Goal: Information Seeking & Learning: Learn about a topic

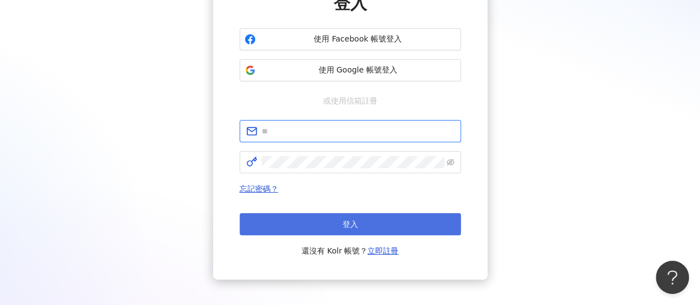
type input "**********"
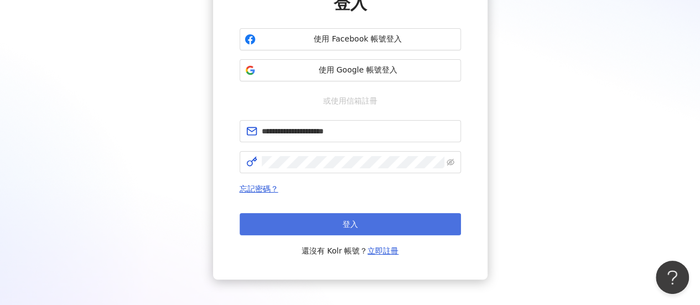
click at [322, 222] on button "登入" at bounding box center [349, 224] width 221 height 22
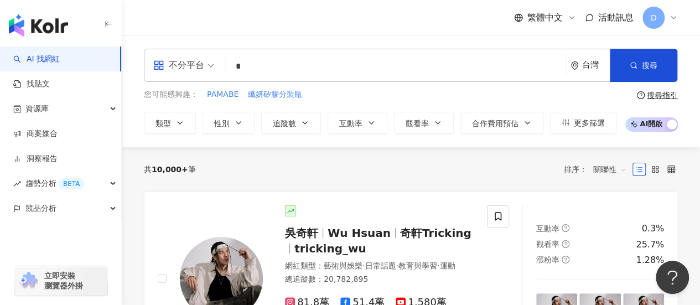
type input "*"
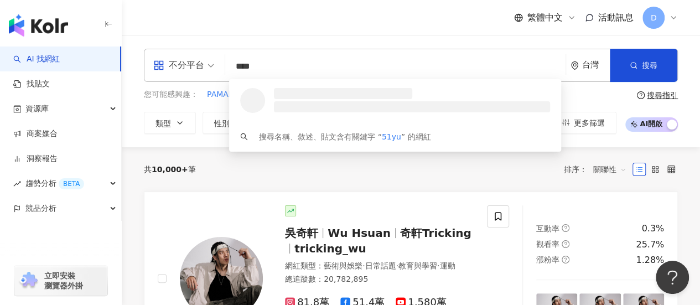
type input "*****"
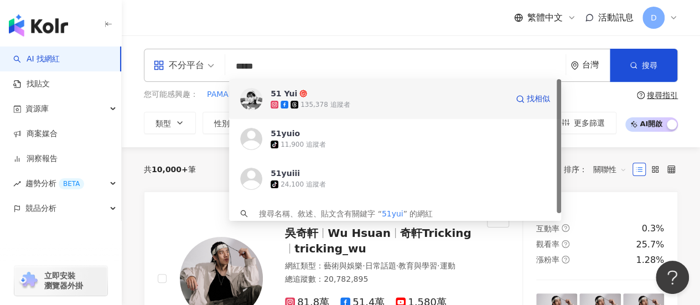
click at [247, 107] on img at bounding box center [251, 99] width 22 height 22
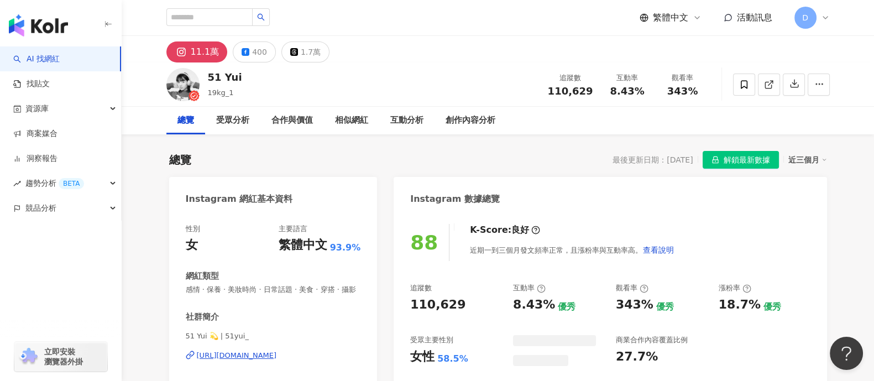
click at [614, 86] on span "8.43%" at bounding box center [627, 91] width 34 height 11
drag, startPoint x: 613, startPoint y: 94, endPoint x: 680, endPoint y: 15, distance: 104.0
click at [699, 92] on div "追蹤數 110,629 互動率 8.43% 觀看率 343%" at bounding box center [625, 84] width 169 height 33
copy div "8.43% 觀看率 343%"
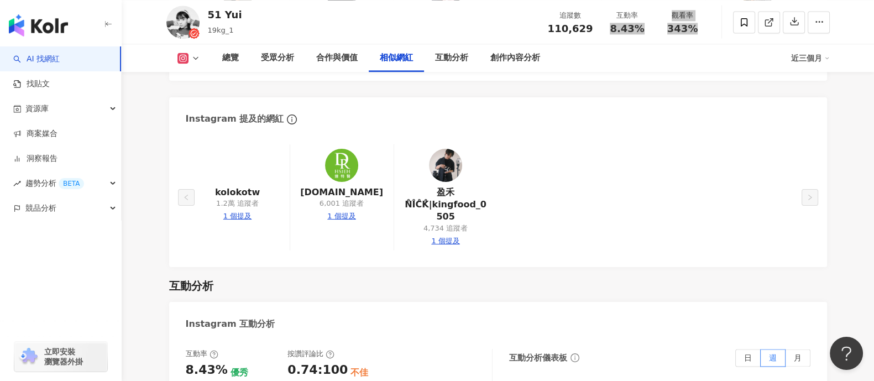
scroll to position [2351, 0]
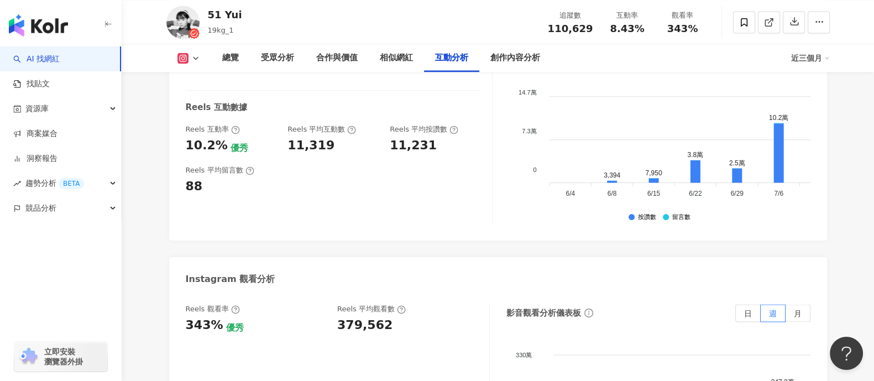
click at [342, 304] on div "379,562" at bounding box center [364, 325] width 55 height 17
copy div "379,562"
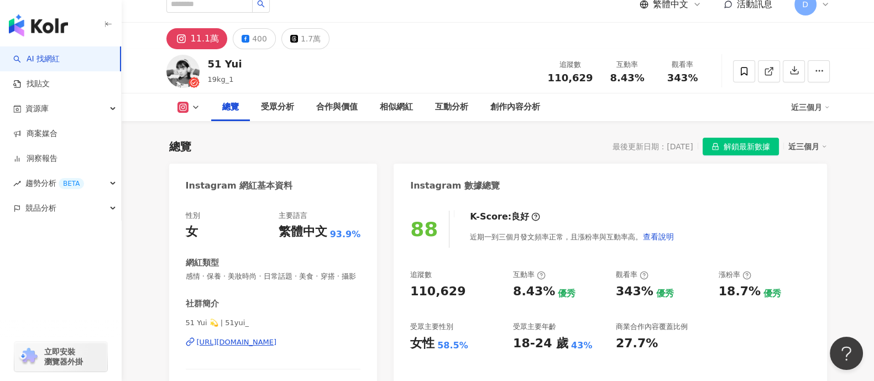
scroll to position [0, 0]
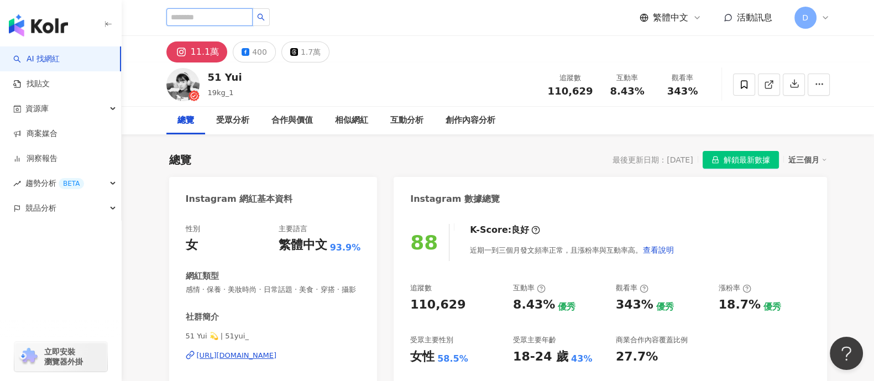
click at [222, 20] on input "search" at bounding box center [209, 17] width 86 height 18
paste input "********"
type input "********"
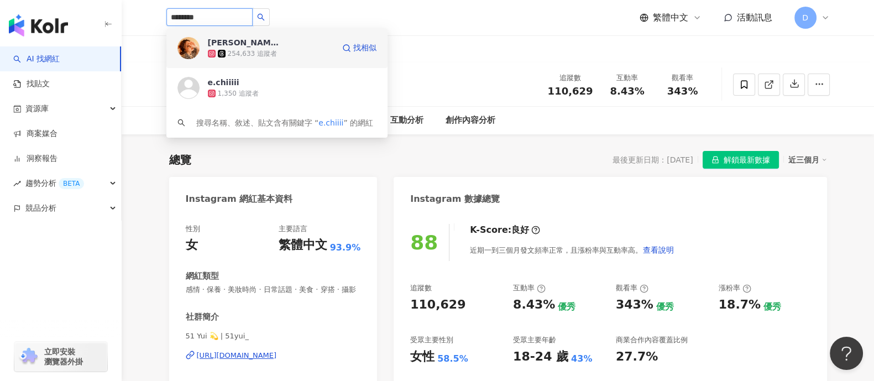
click at [228, 54] on div "254,633 追蹤者" at bounding box center [252, 53] width 49 height 9
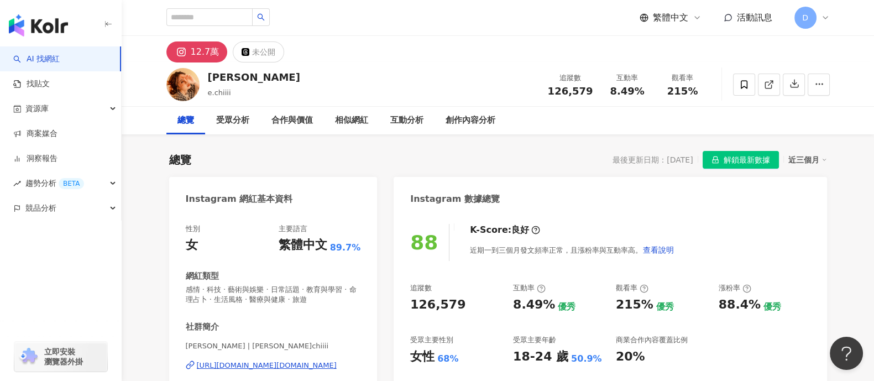
drag, startPoint x: 607, startPoint y: 91, endPoint x: 689, endPoint y: 98, distance: 82.2
click at [689, 98] on div "追蹤數 126,579 互動率 8.49% 觀看率 215%" at bounding box center [625, 84] width 169 height 33
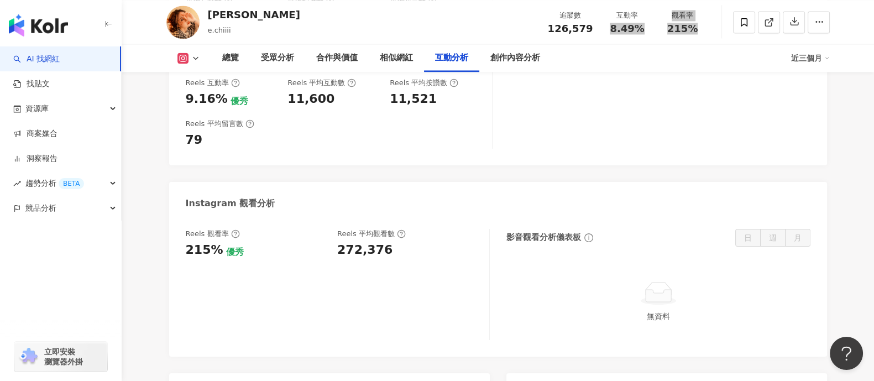
scroll to position [2420, 0]
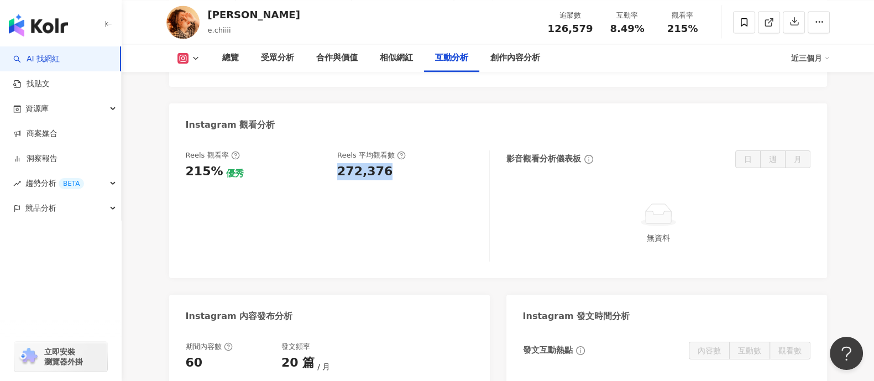
drag, startPoint x: 375, startPoint y: 131, endPoint x: 335, endPoint y: 136, distance: 40.1
click at [335, 150] on div "Reels 觀看率 215% 優秀 Reels 平均觀看數 272,376" at bounding box center [338, 205] width 304 height 111
copy div "272,376"
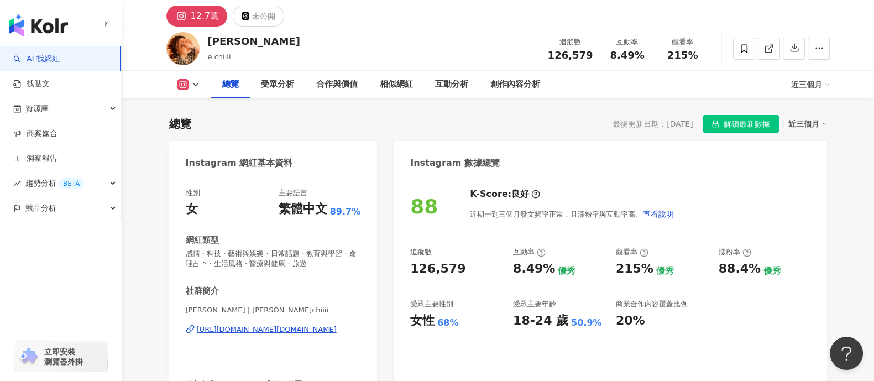
scroll to position [0, 0]
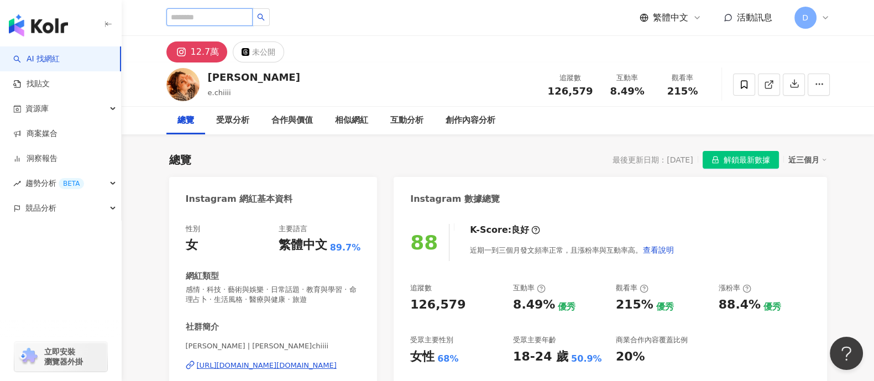
click at [238, 15] on input "search" at bounding box center [209, 17] width 86 height 18
paste input "**********"
type input "**********"
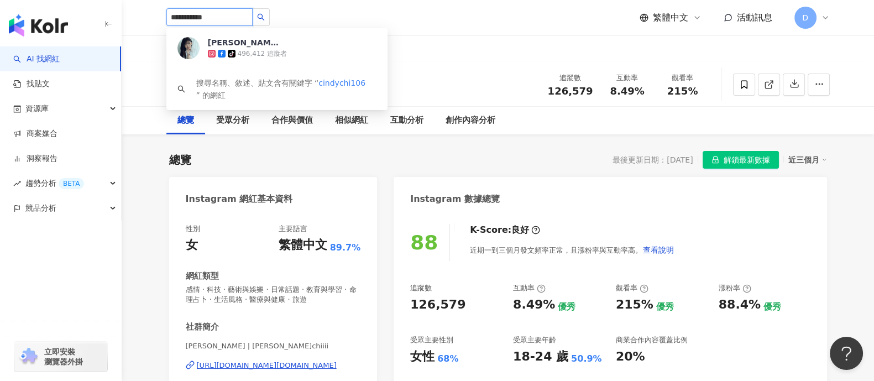
click at [241, 54] on div "496,412 追蹤者" at bounding box center [262, 53] width 49 height 9
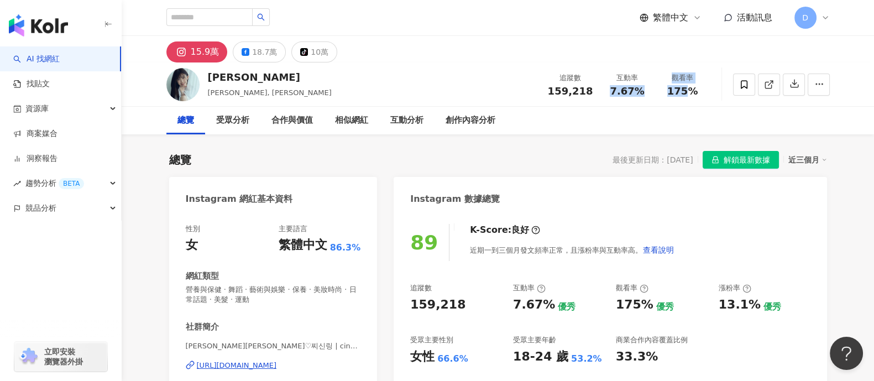
drag, startPoint x: 612, startPoint y: 88, endPoint x: 713, endPoint y: 93, distance: 101.9
click at [715, 93] on div "紀欣伶 Cindy, 紀欣伶Cindy 追蹤數 159,218 互動率 7.67% 觀看率 175%" at bounding box center [498, 84] width 708 height 44
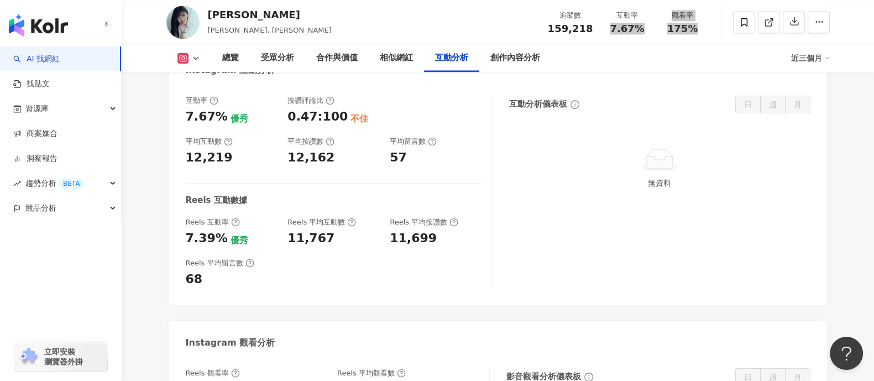
scroll to position [2281, 0]
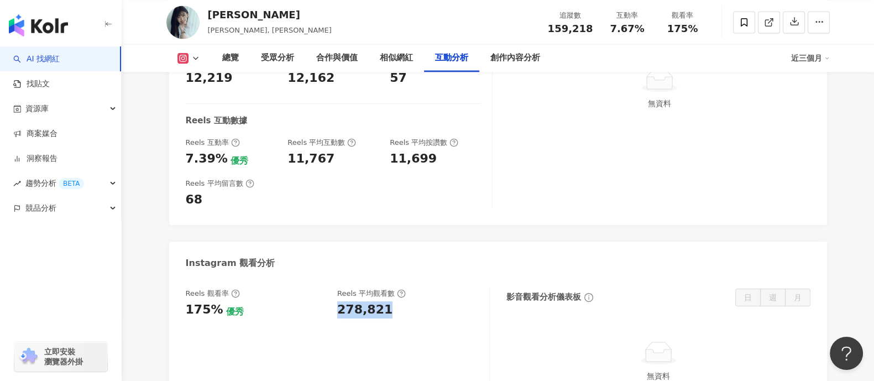
drag, startPoint x: 357, startPoint y: 291, endPoint x: 400, endPoint y: 290, distance: 43.2
click at [404, 301] on div "278,821" at bounding box center [407, 309] width 141 height 17
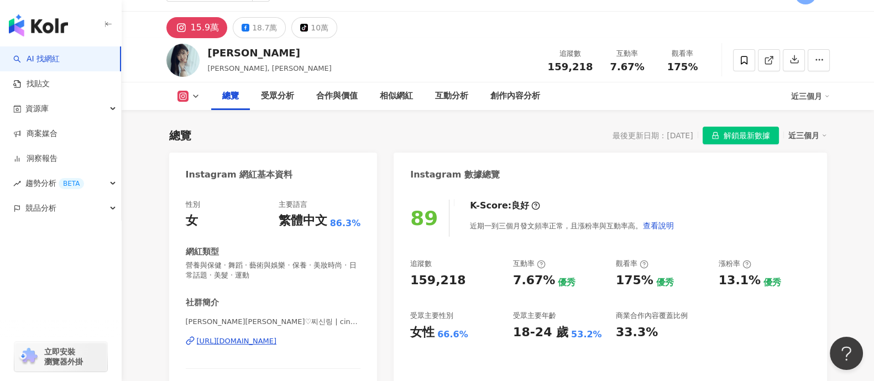
scroll to position [0, 0]
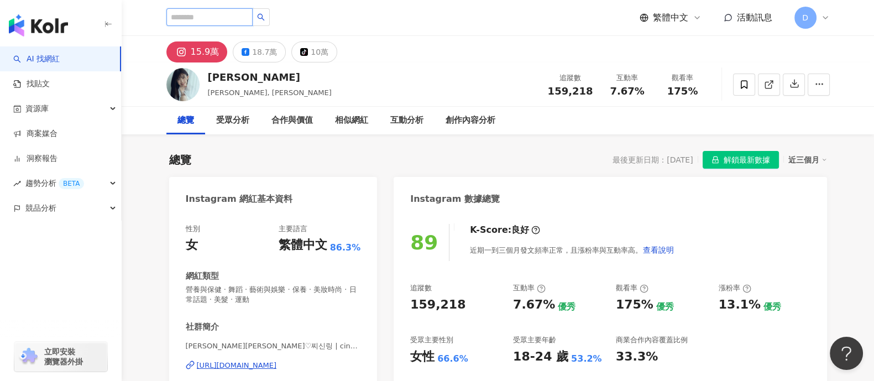
click at [253, 15] on input "search" at bounding box center [209, 17] width 86 height 18
paste input "**********"
type input "**********"
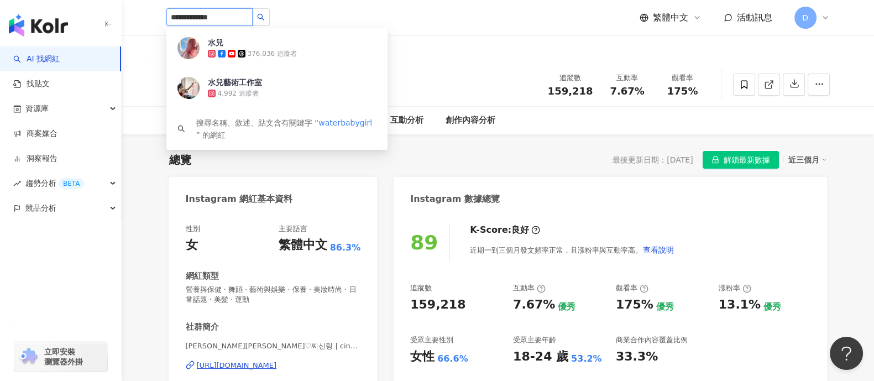
click at [240, 54] on icon at bounding box center [242, 54] width 8 height 8
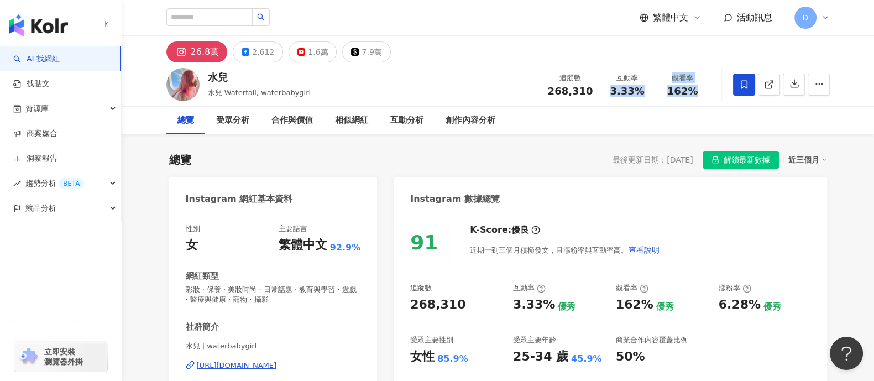
drag, startPoint x: 608, startPoint y: 90, endPoint x: 535, endPoint y: 4, distance: 113.0
click at [708, 85] on div "追蹤數 268,310 互動率 3.33% 觀看率 162%" at bounding box center [625, 84] width 169 height 33
copy div "3.33% 觀看率 162%"
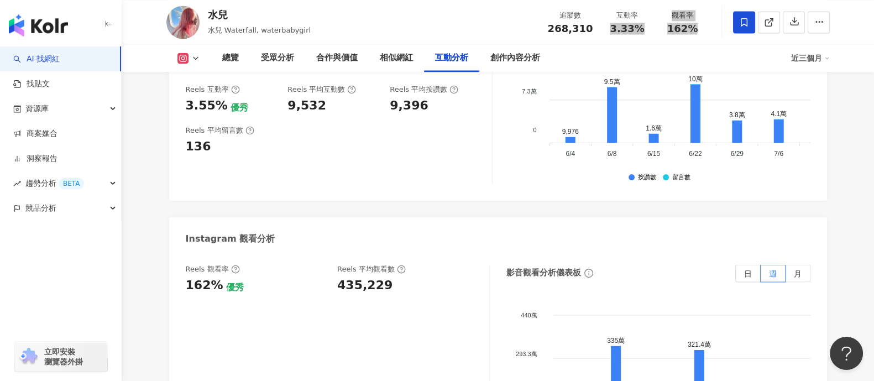
scroll to position [2489, 0]
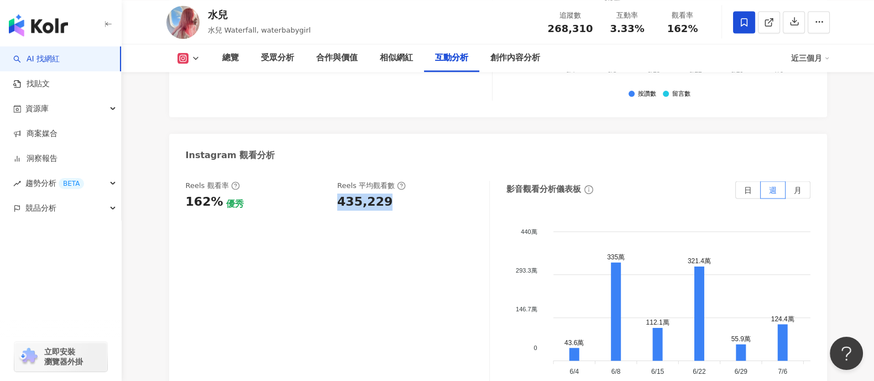
drag, startPoint x: 337, startPoint y: 140, endPoint x: 421, endPoint y: 144, distance: 83.6
click at [421, 181] on div "Reels 觀看率 162% 優秀 Reels 平均觀看數 435,229" at bounding box center [338, 291] width 304 height 221
copy div "435,229"
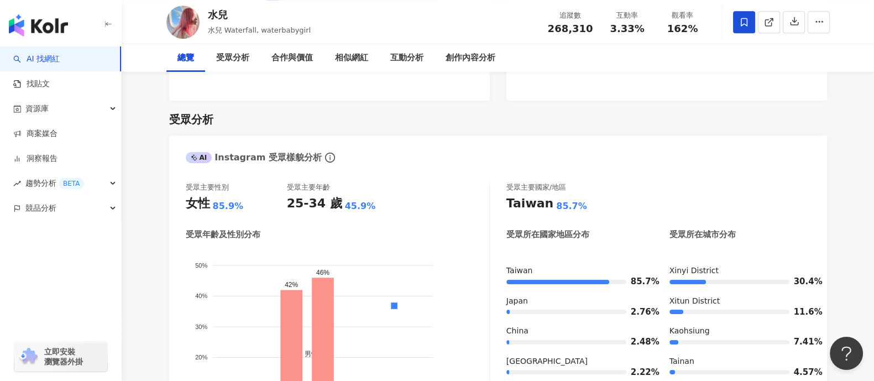
scroll to position [0, 0]
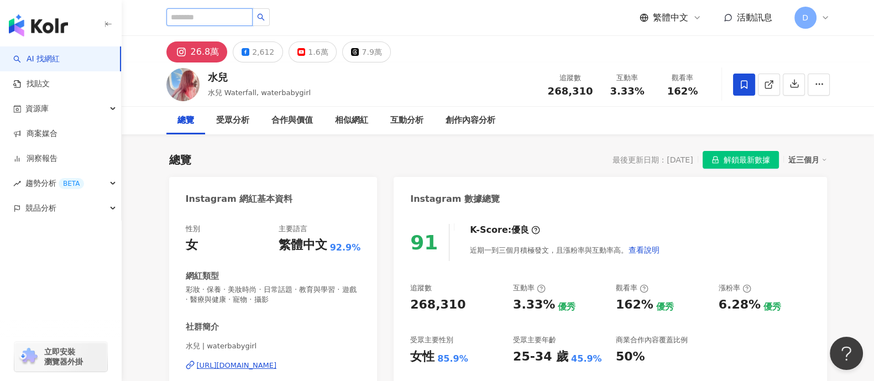
click at [217, 22] on input "search" at bounding box center [209, 17] width 86 height 18
paste input "********"
type input "********"
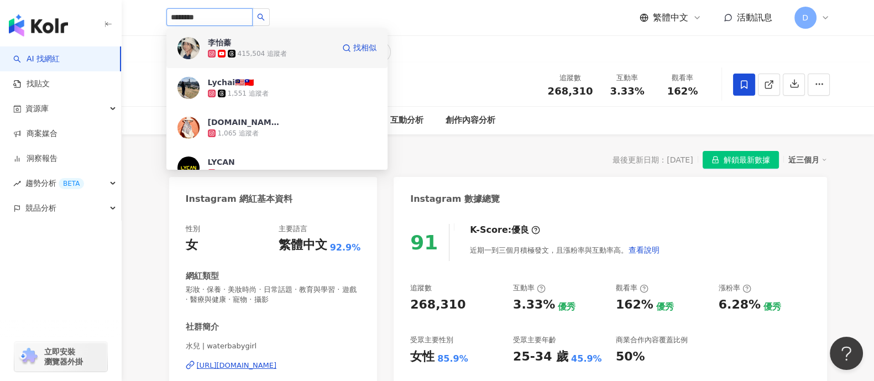
click at [273, 59] on div "李怡蓁 415,504 追蹤者 找相似" at bounding box center [276, 48] width 221 height 40
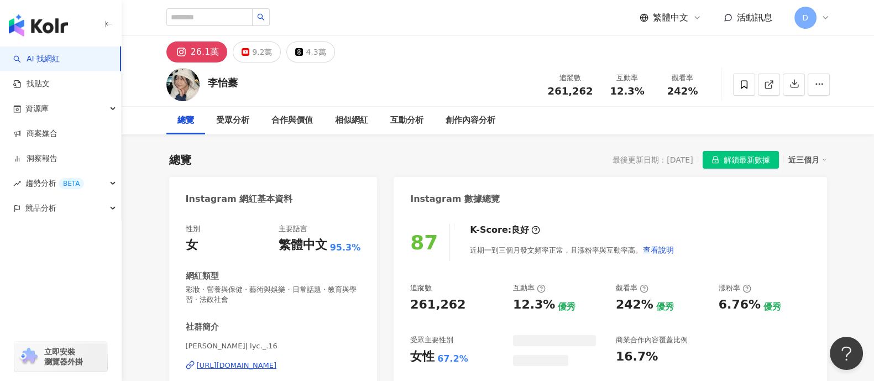
click at [676, 87] on div "追蹤數 261,262 互動率 12.3% 觀看率 242%" at bounding box center [625, 84] width 169 height 33
click at [695, 96] on div "追蹤數 261,262 互動率 12.3% 觀看率 242%" at bounding box center [625, 84] width 169 height 33
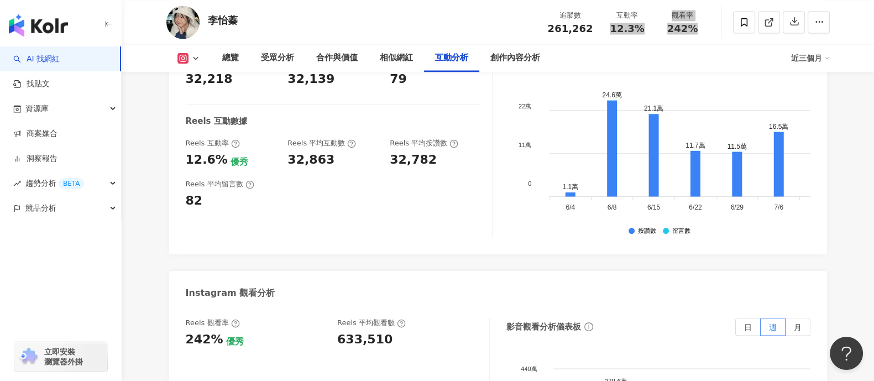
scroll to position [2420, 0]
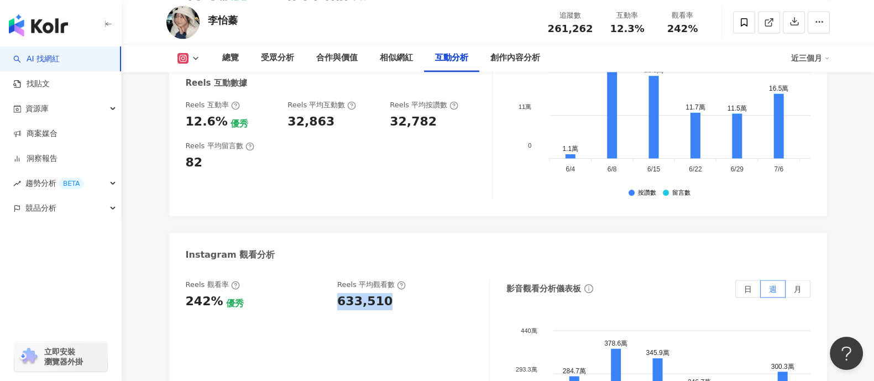
drag, startPoint x: 335, startPoint y: 239, endPoint x: 430, endPoint y: 236, distance: 95.2
click at [430, 280] on div "Reels 觀看率 242% 優秀 [PERSON_NAME] 平均觀看數 633,510" at bounding box center [332, 295] width 293 height 30
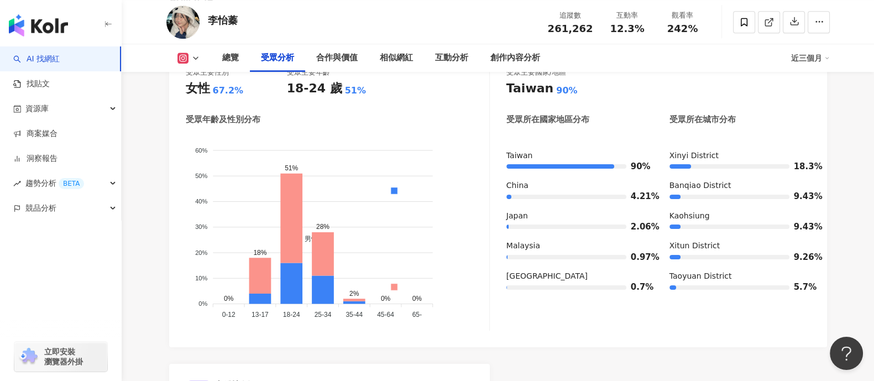
scroll to position [1036, 0]
